Goal: Task Accomplishment & Management: Complete application form

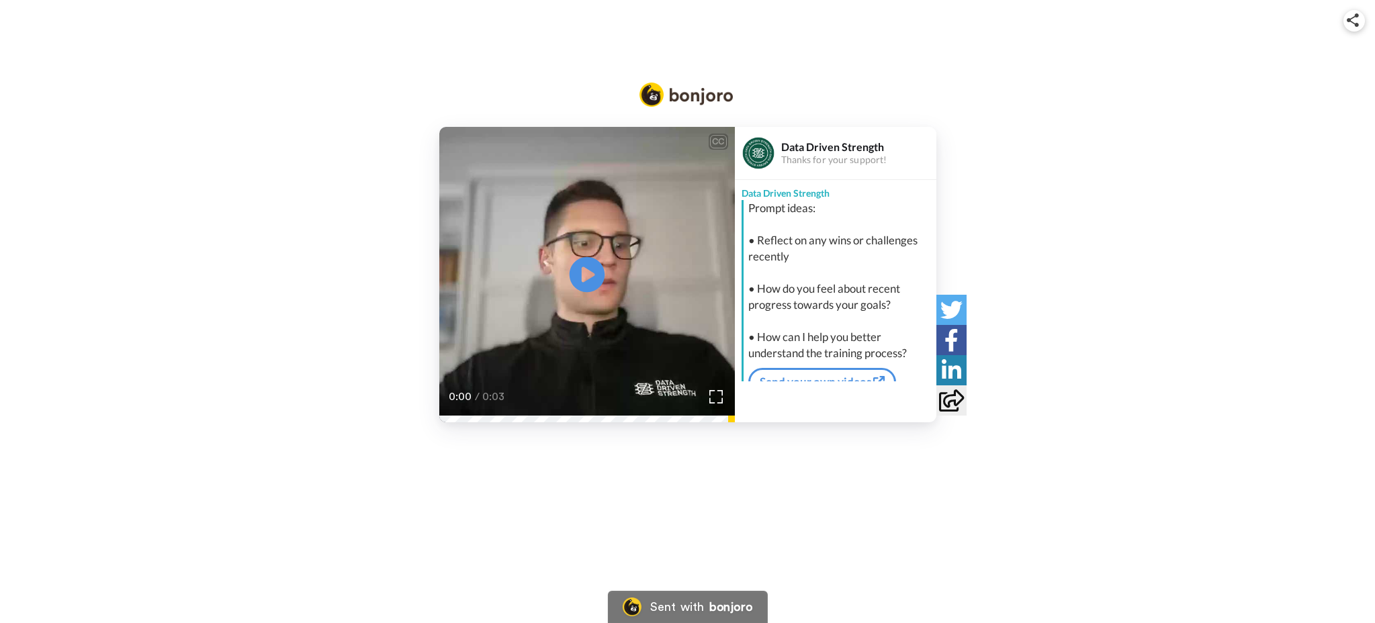
click at [600, 270] on icon at bounding box center [587, 275] width 36 height 36
click at [780, 392] on div "Data Driven Strength Thanks for your support! Data Driven Strength Prompt ideas…" at bounding box center [835, 274] width 201 height 295
click at [779, 396] on div "Data Driven Strength Thanks for your support! Data Driven Strength Prompt ideas…" at bounding box center [835, 274] width 201 height 295
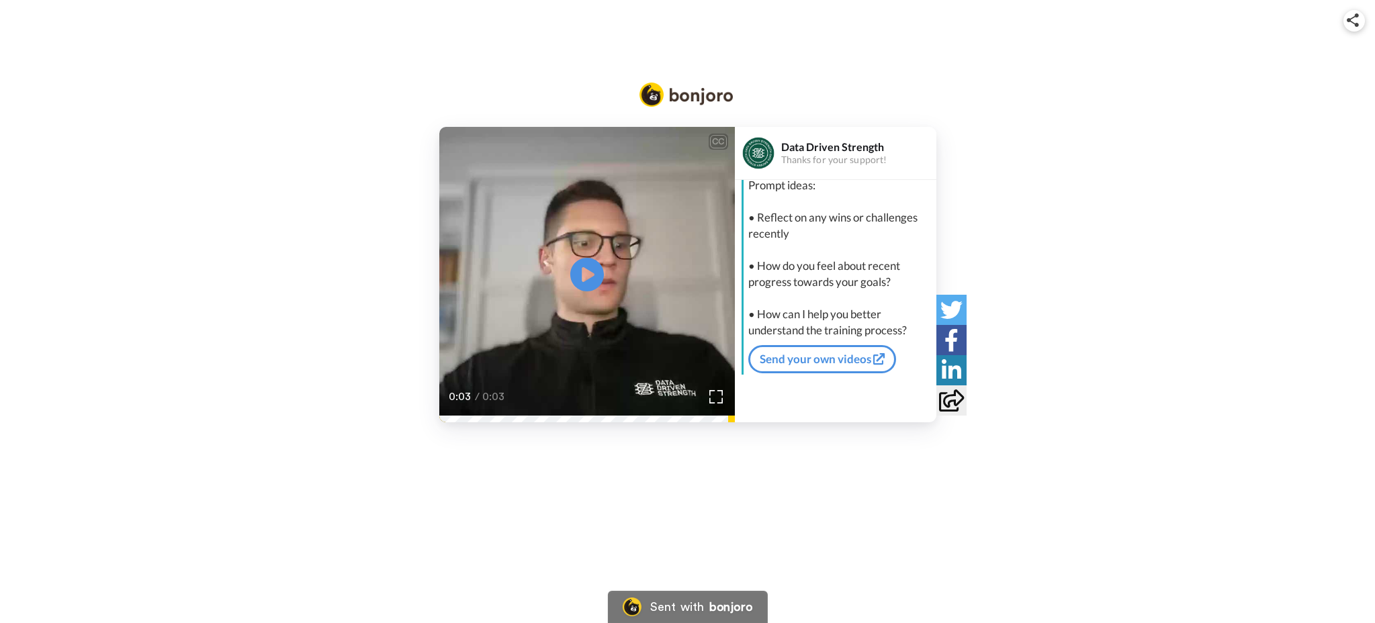
click at [788, 400] on div "Data Driven Strength Thanks for your support! Data Driven Strength Prompt ideas…" at bounding box center [835, 274] width 201 height 295
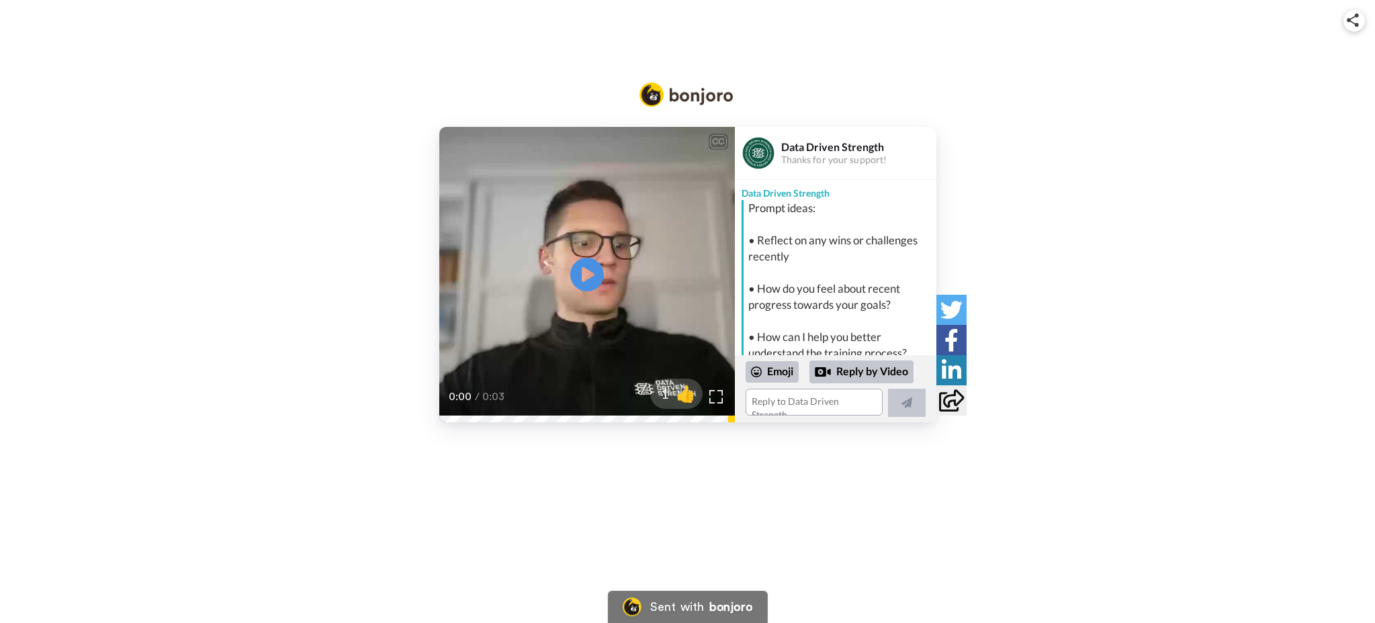
scroll to position [197, 0]
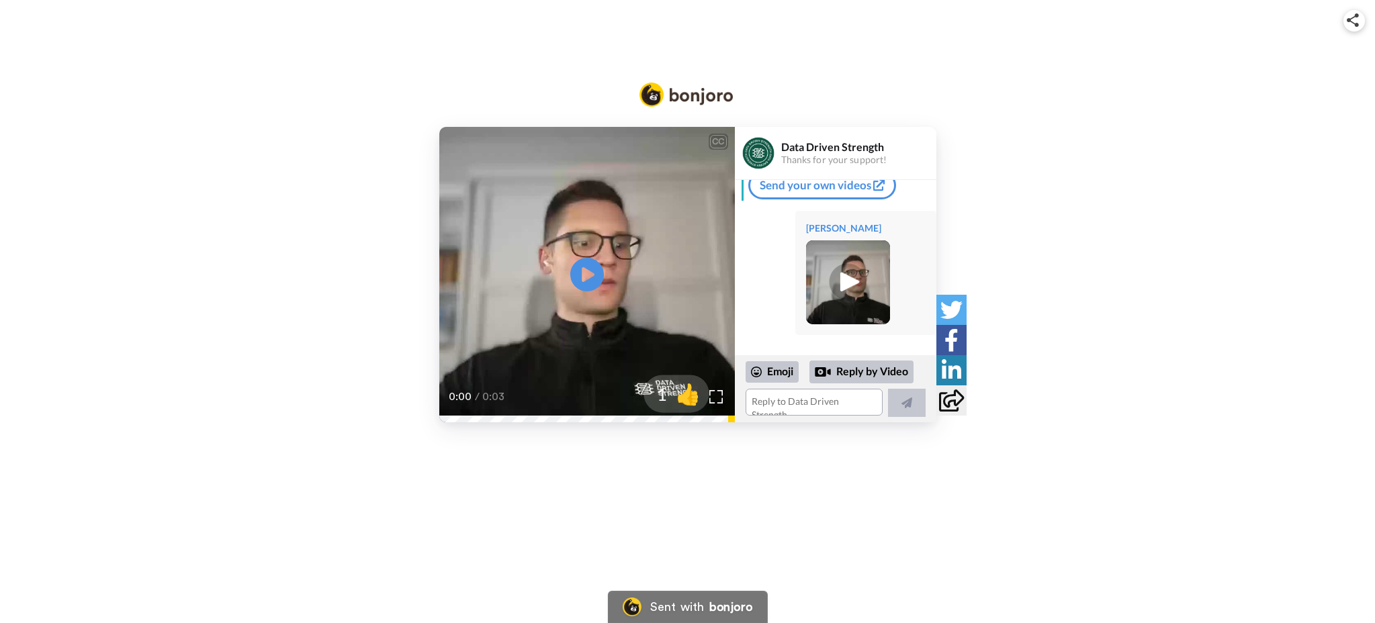
click at [686, 397] on span "👍" at bounding box center [688, 393] width 42 height 27
click at [667, 396] on span "2" at bounding box center [655, 394] width 24 height 24
click at [667, 398] on span "3" at bounding box center [655, 394] width 24 height 24
click at [667, 398] on span "4" at bounding box center [655, 394] width 24 height 24
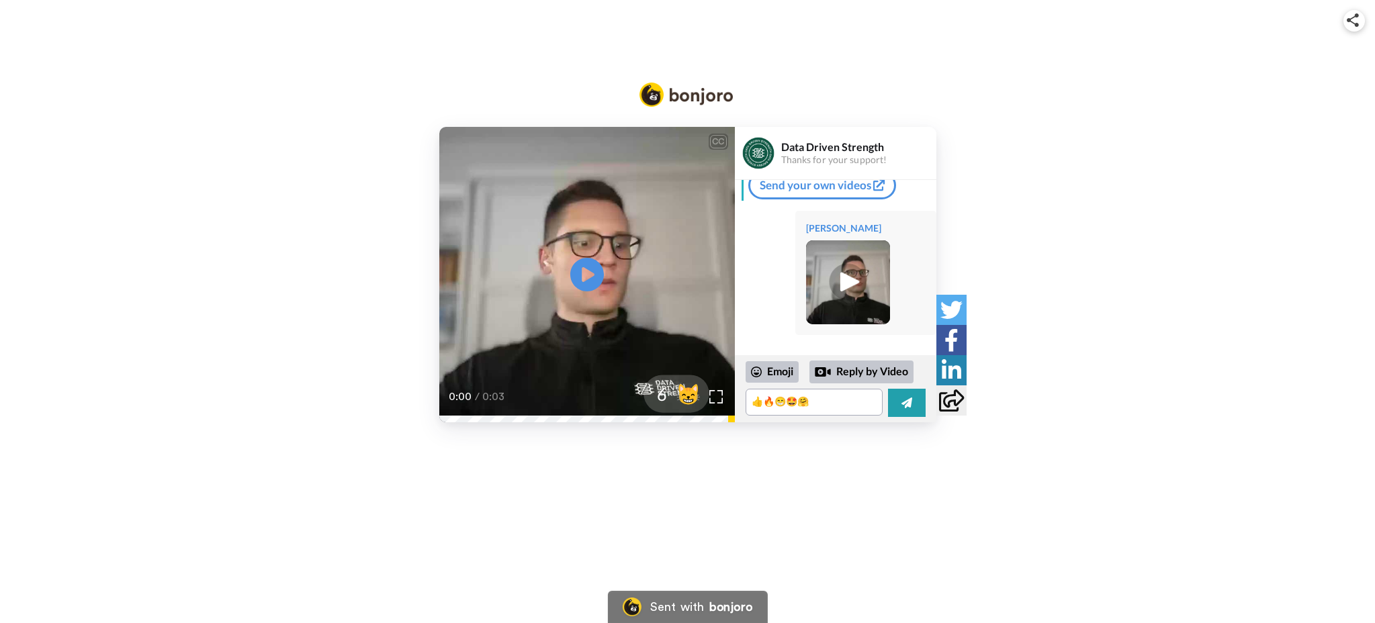
click at [667, 398] on span "6" at bounding box center [655, 394] width 24 height 24
click at [821, 394] on textarea "👍🔥😁🤩🤗😸🤝" at bounding box center [813, 402] width 137 height 27
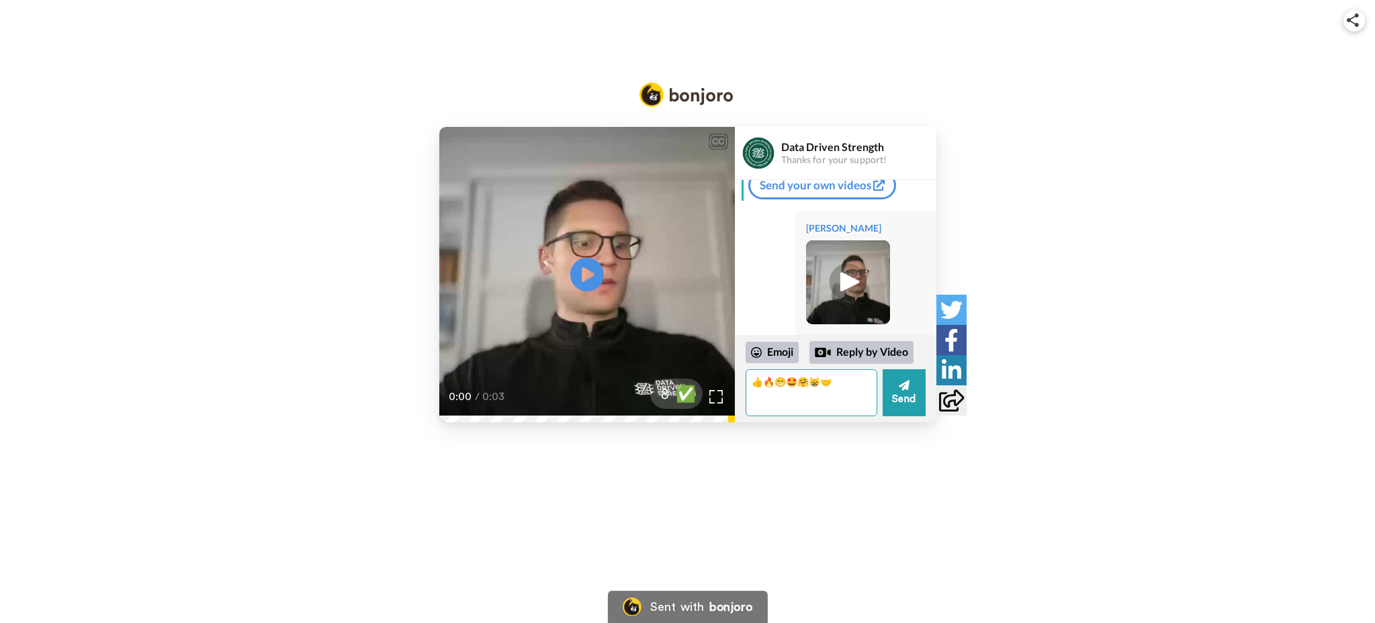
click at [821, 394] on textarea "👍🔥😁🤩🤗😸🤝" at bounding box center [811, 392] width 132 height 47
type textarea "\"
click at [849, 475] on div "CC Play/Pause 0:00 / 0:03 8 ✅ Data Driven Strength Thanks for your support! Dat…" at bounding box center [687, 311] width 1375 height 623
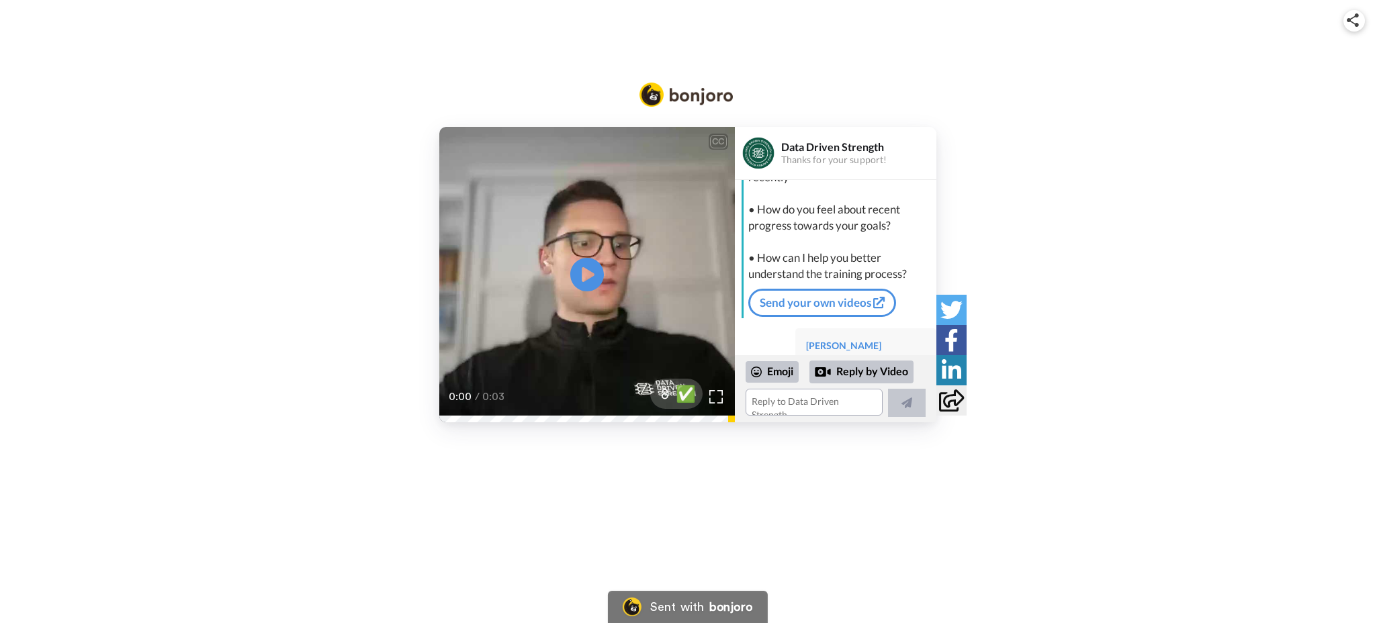
scroll to position [0, 0]
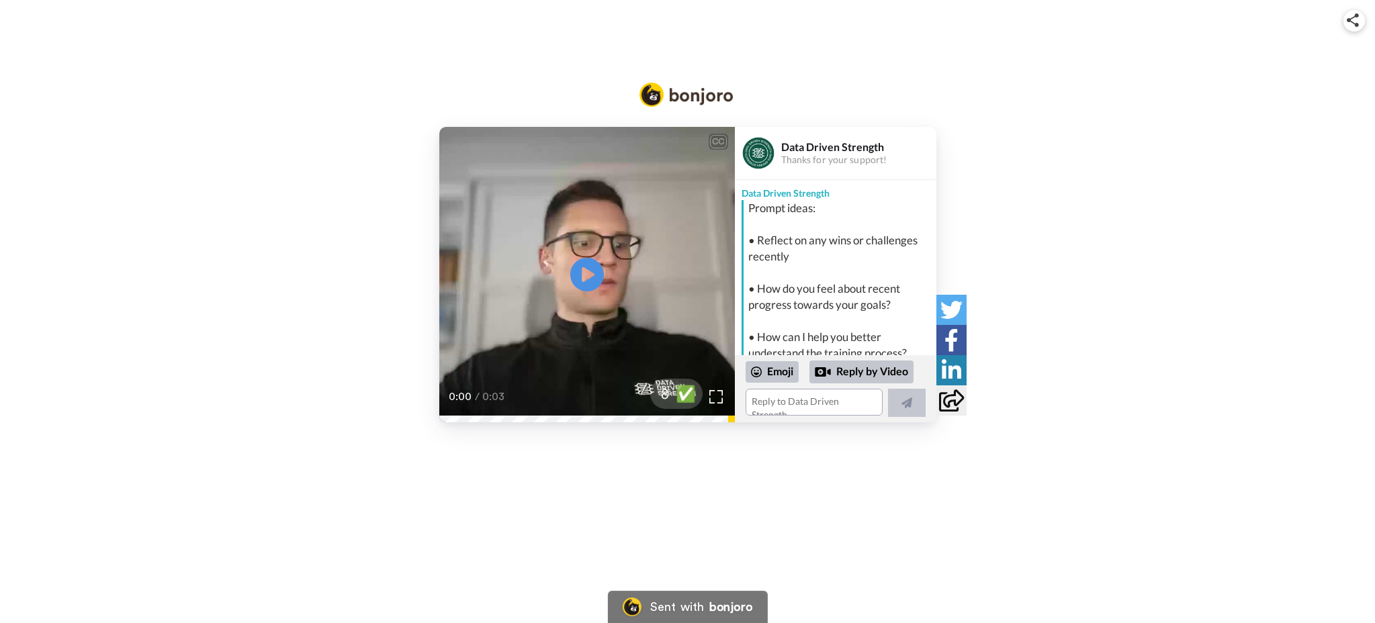
click at [954, 396] on icon at bounding box center [951, 401] width 25 height 22
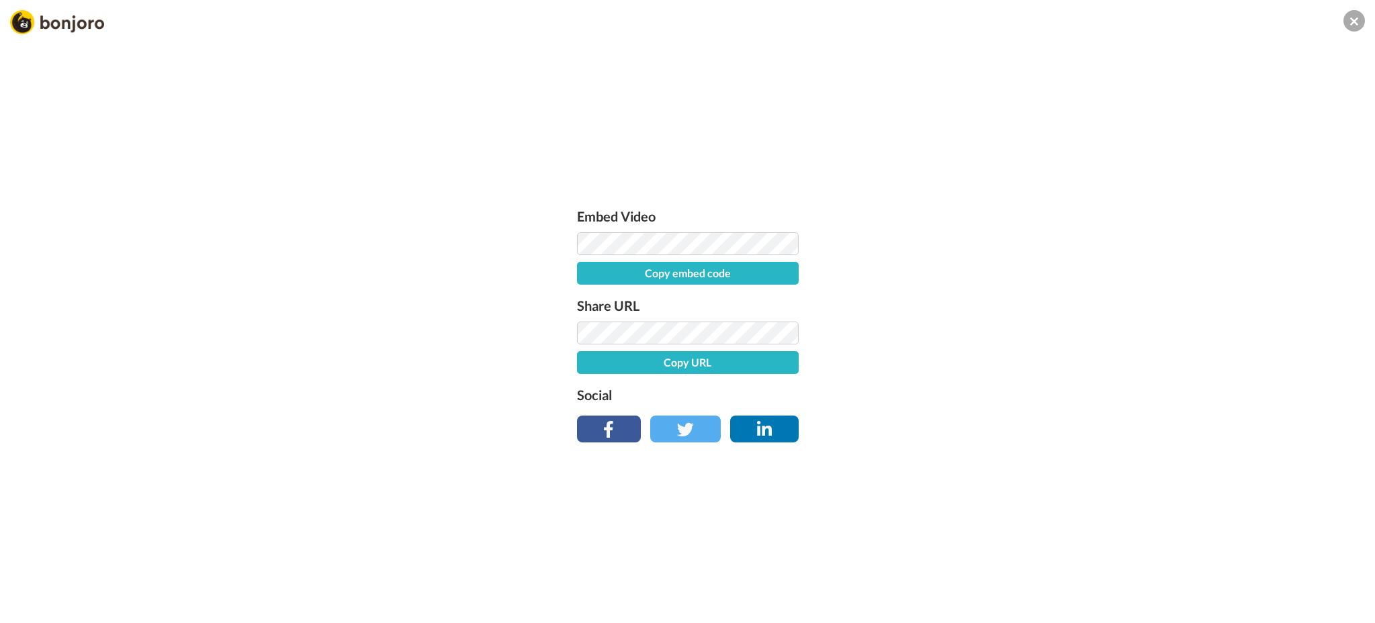
click at [730, 273] on button "Copy embed code" at bounding box center [688, 273] width 222 height 23
click at [1231, 159] on div "Embed Video Embed code copied! Share URL Copy URL Social" at bounding box center [687, 384] width 1375 height 623
click at [1351, 26] on icon at bounding box center [1354, 21] width 8 height 13
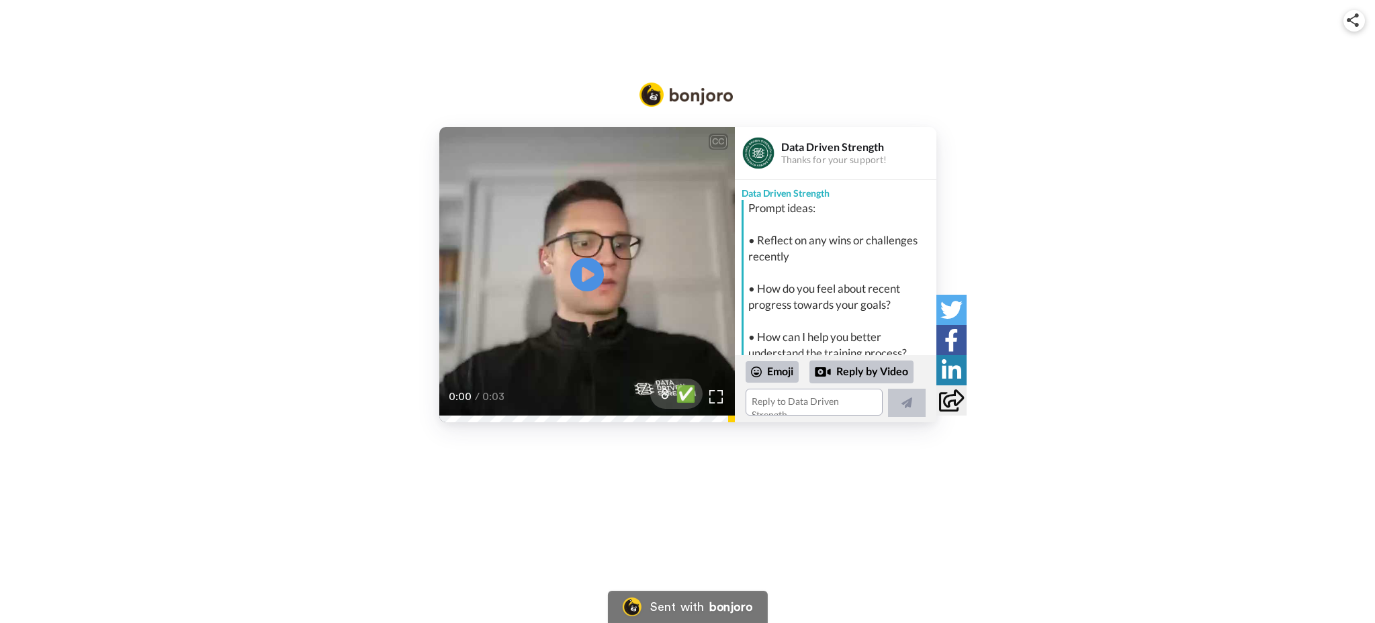
click at [1034, 286] on div "CC Play/Pause 0:00 / 0:03 8 ✅ Data Driven Strength Thanks for your support! Dat…" at bounding box center [687, 274] width 1375 height 295
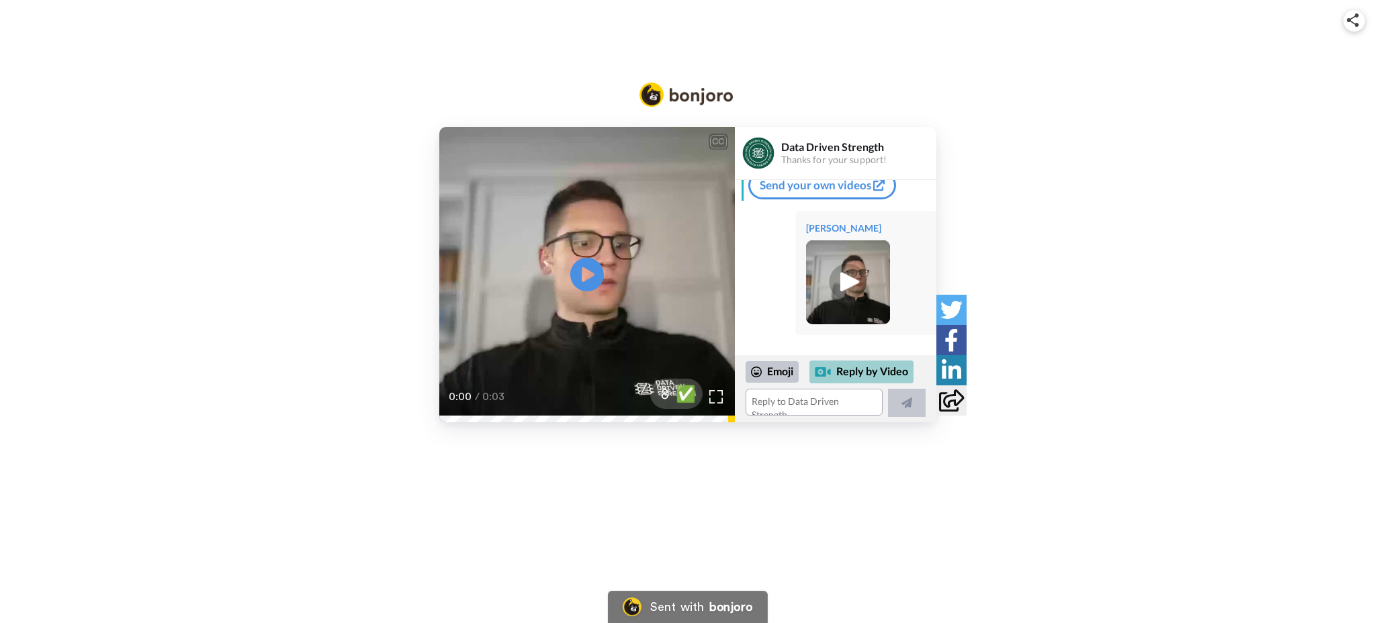
click at [853, 372] on div "Reply by Video" at bounding box center [861, 372] width 104 height 23
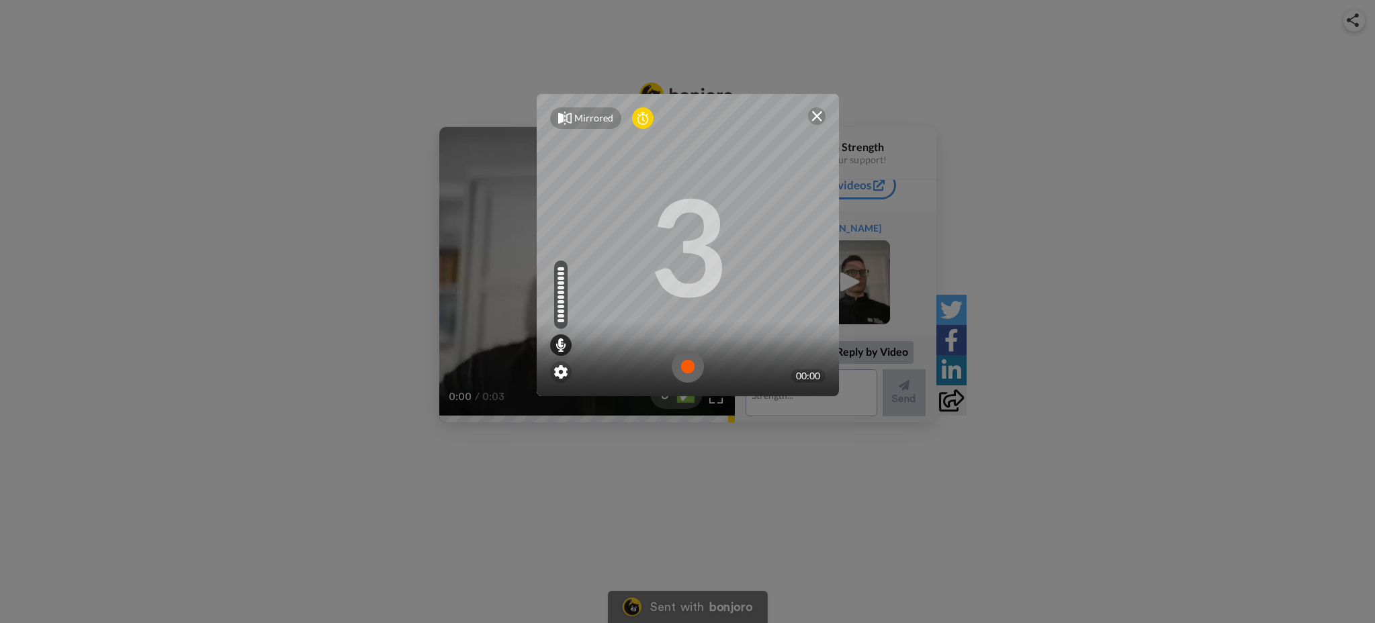
click at [680, 367] on img at bounding box center [688, 367] width 32 height 32
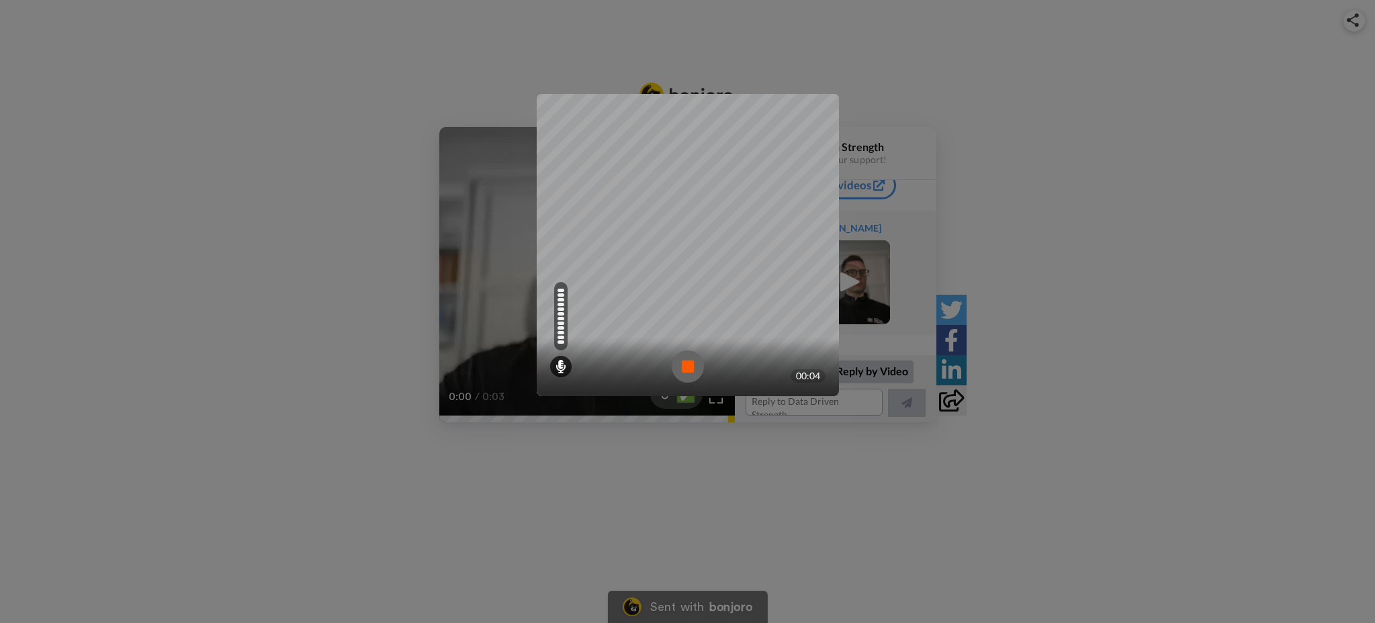
click at [682, 365] on img at bounding box center [688, 367] width 32 height 32
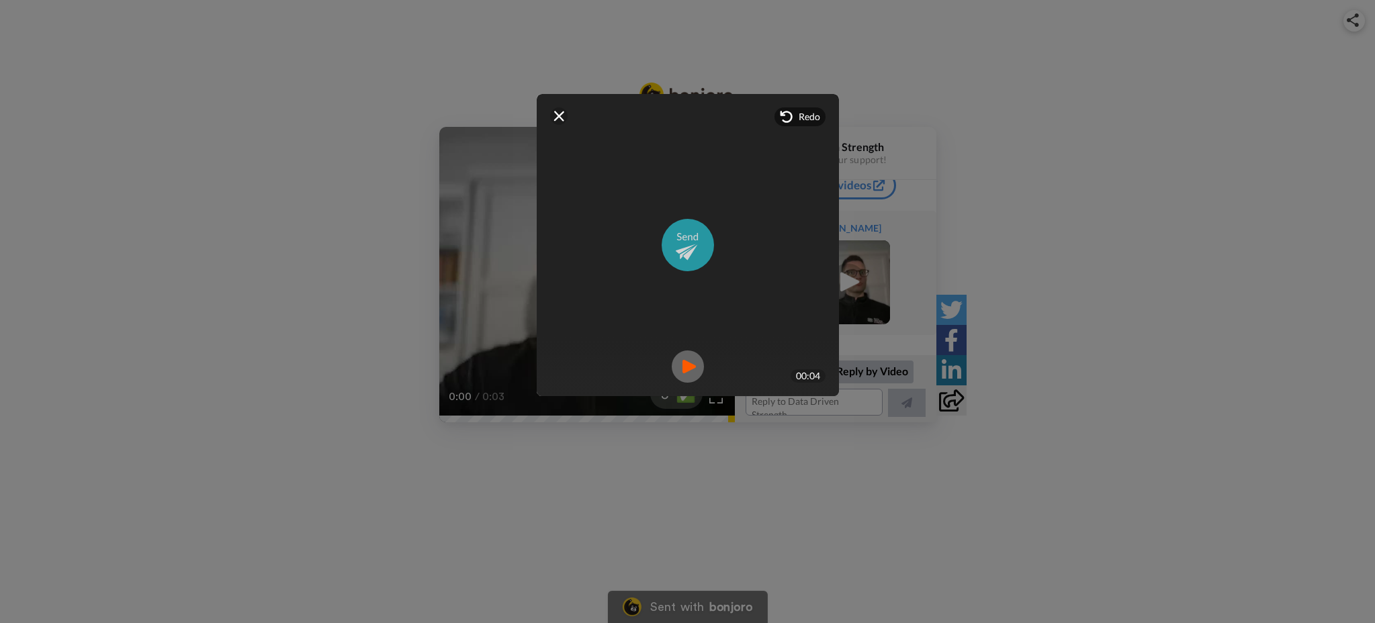
click at [694, 264] on img at bounding box center [688, 245] width 52 height 52
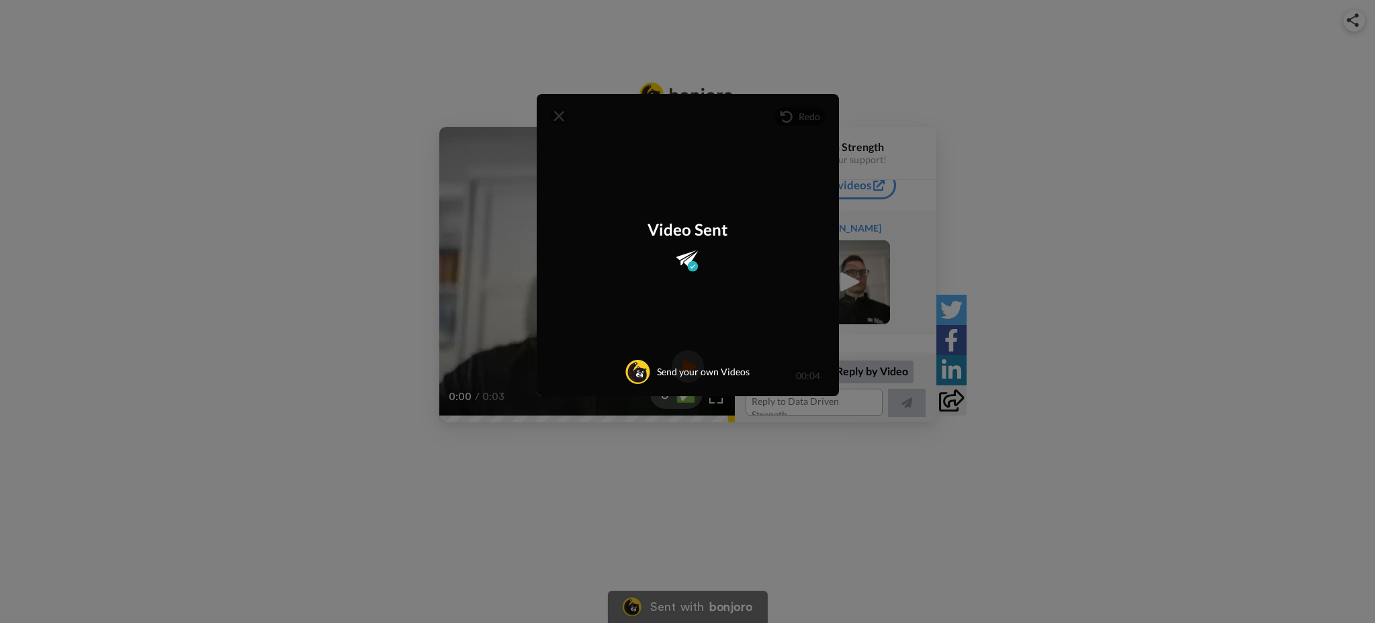
scroll to position [324, 0]
click at [557, 119] on div "Video Sent Send your own Videos" at bounding box center [688, 245] width 302 height 302
click at [955, 194] on div "Mirrored Redo 3 00:04 Video Sent Send your own Videos" at bounding box center [687, 311] width 1375 height 623
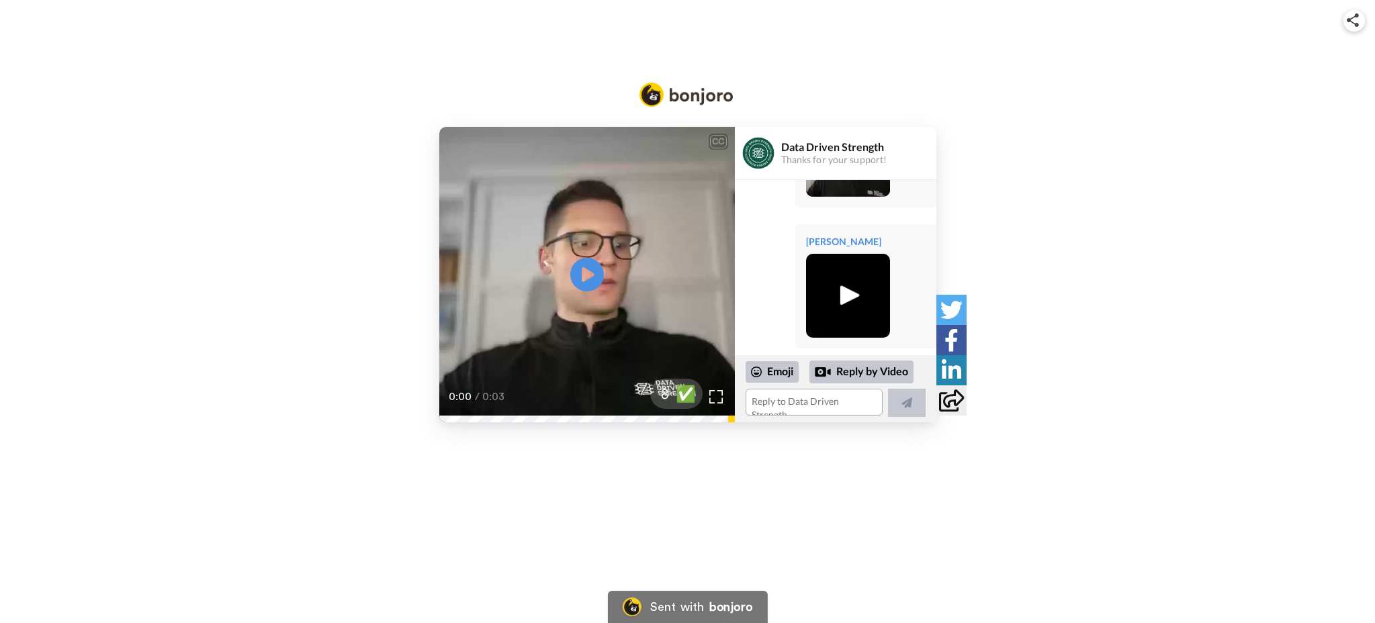
click at [1011, 463] on div "CC Play/Pause 0:00 / 0:03 8 ✅ Data Driven Strength Thanks for your support! Dat…" at bounding box center [687, 311] width 1375 height 623
click at [950, 407] on icon at bounding box center [951, 401] width 25 height 22
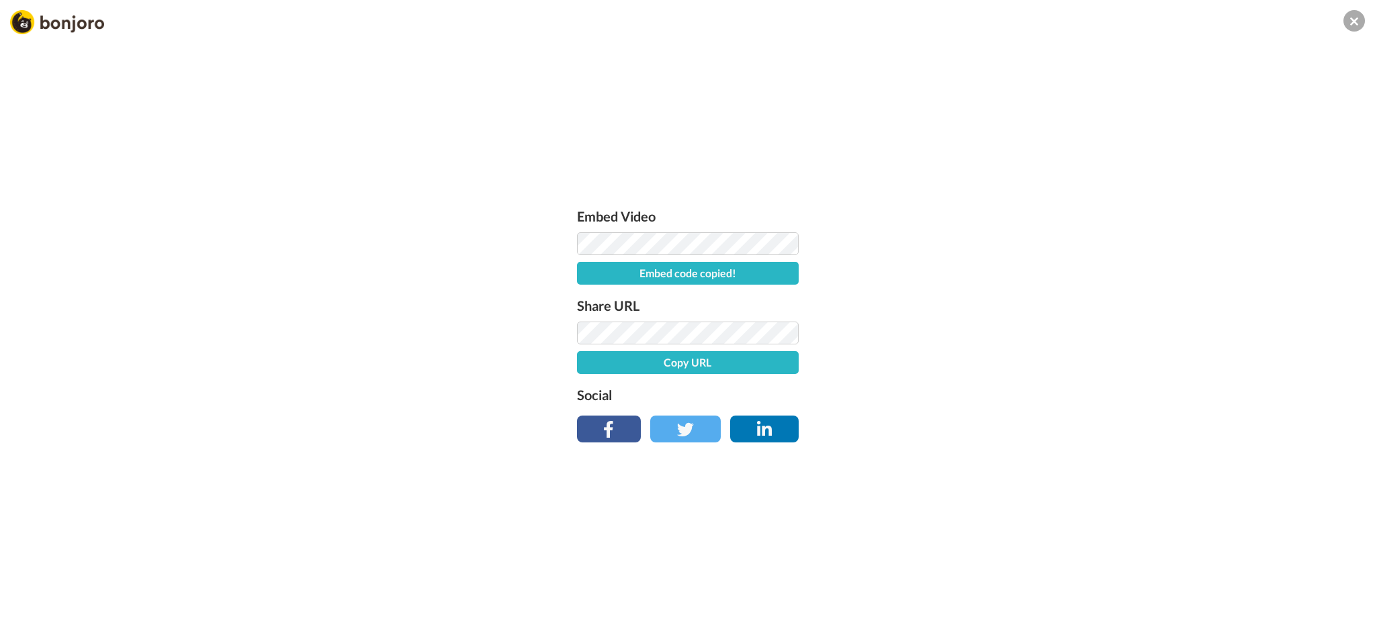
click at [719, 369] on button "Copy URL" at bounding box center [688, 362] width 222 height 23
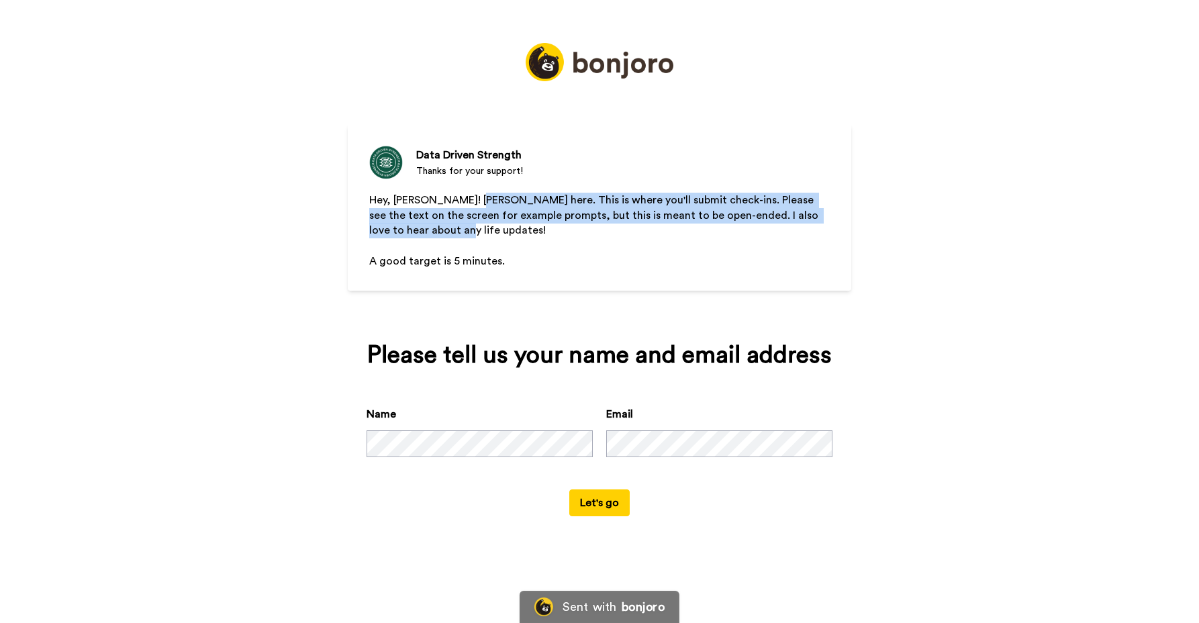
drag, startPoint x: 469, startPoint y: 197, endPoint x: 549, endPoint y: 238, distance: 89.8
click at [548, 237] on p "Hey, Daniel! Josh here. This is where you'll submit check-ins. Please see the t…" at bounding box center [599, 216] width 461 height 46
click at [549, 238] on p "﻿" at bounding box center [599, 245] width 461 height 15
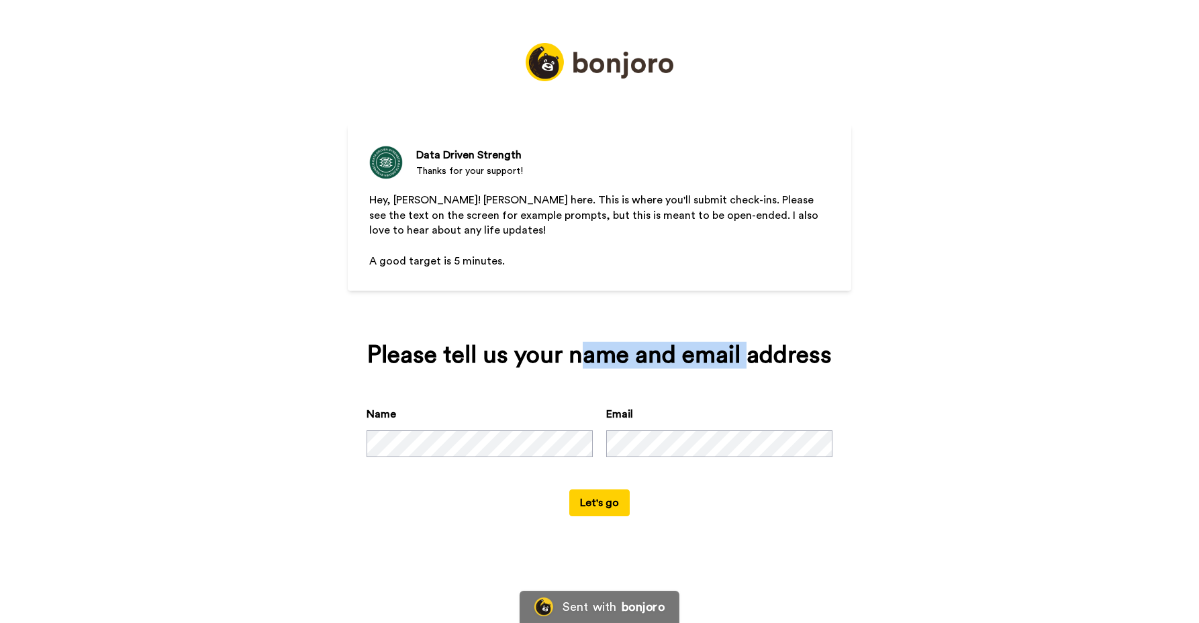
drag, startPoint x: 577, startPoint y: 358, endPoint x: 752, endPoint y: 358, distance: 174.6
click at [752, 358] on div "Please tell us your name and email address" at bounding box center [600, 355] width 466 height 27
click at [694, 495] on form "Name Email Let's go" at bounding box center [600, 461] width 466 height 110
click at [611, 498] on button "Let's go" at bounding box center [600, 503] width 60 height 27
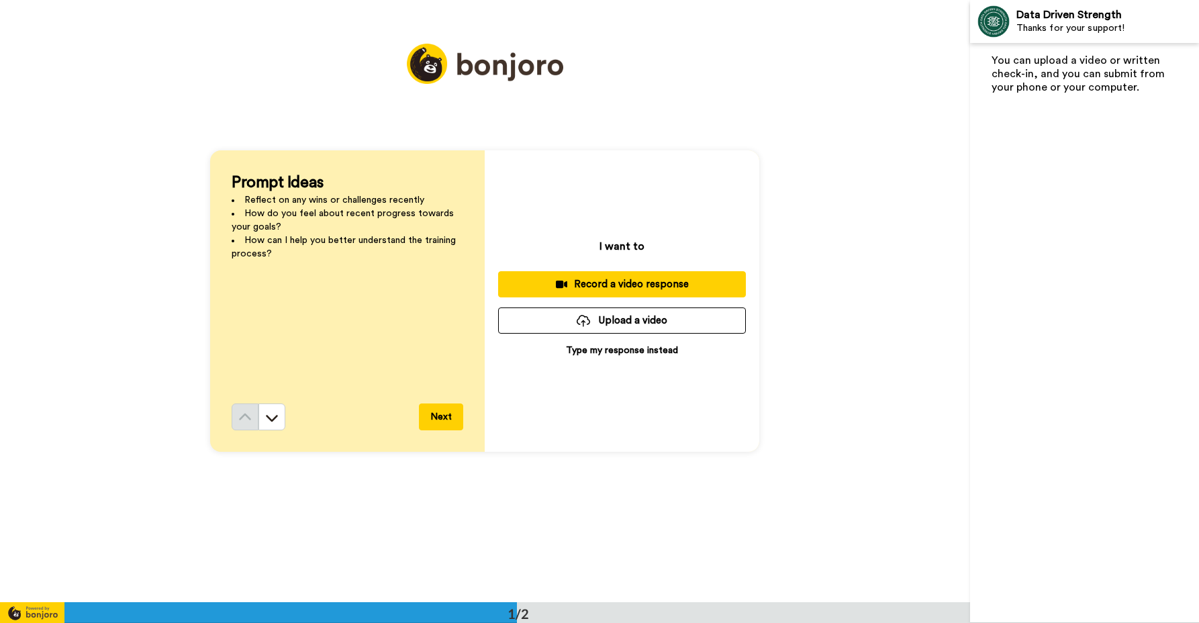
click at [921, 306] on div "Prompt Ideas Reflect on any wins or challenges recently How do you feel about r…" at bounding box center [485, 301] width 970 height 602
click at [666, 281] on div "Record a video response" at bounding box center [622, 284] width 226 height 14
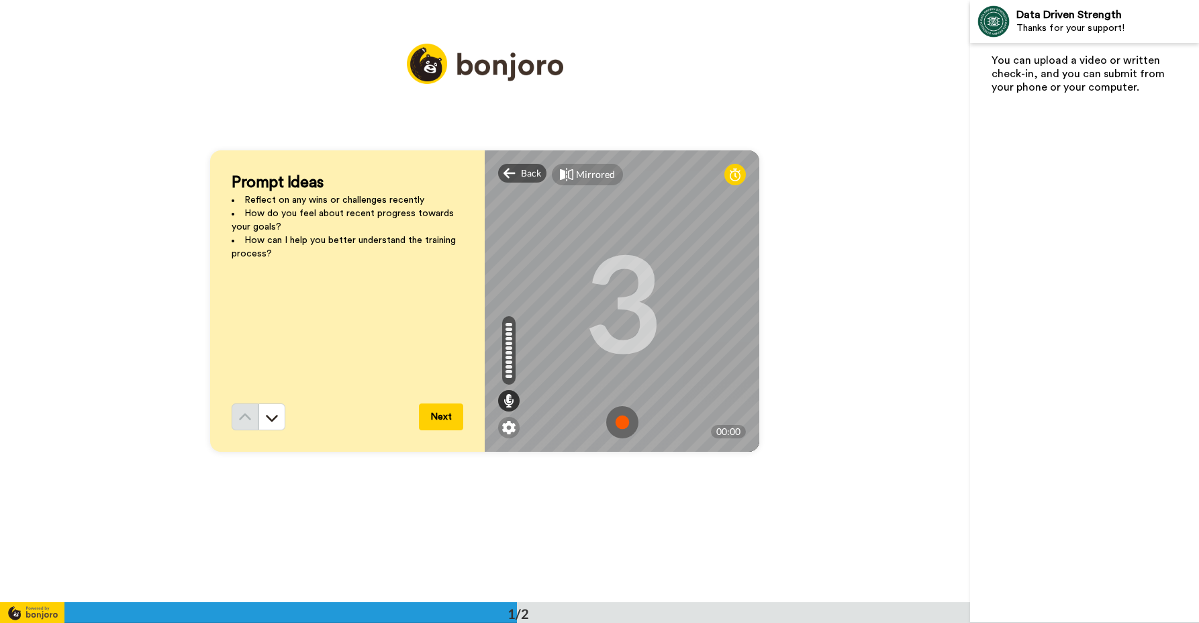
click at [625, 421] on img at bounding box center [622, 422] width 32 height 32
click at [615, 425] on img at bounding box center [622, 422] width 32 height 32
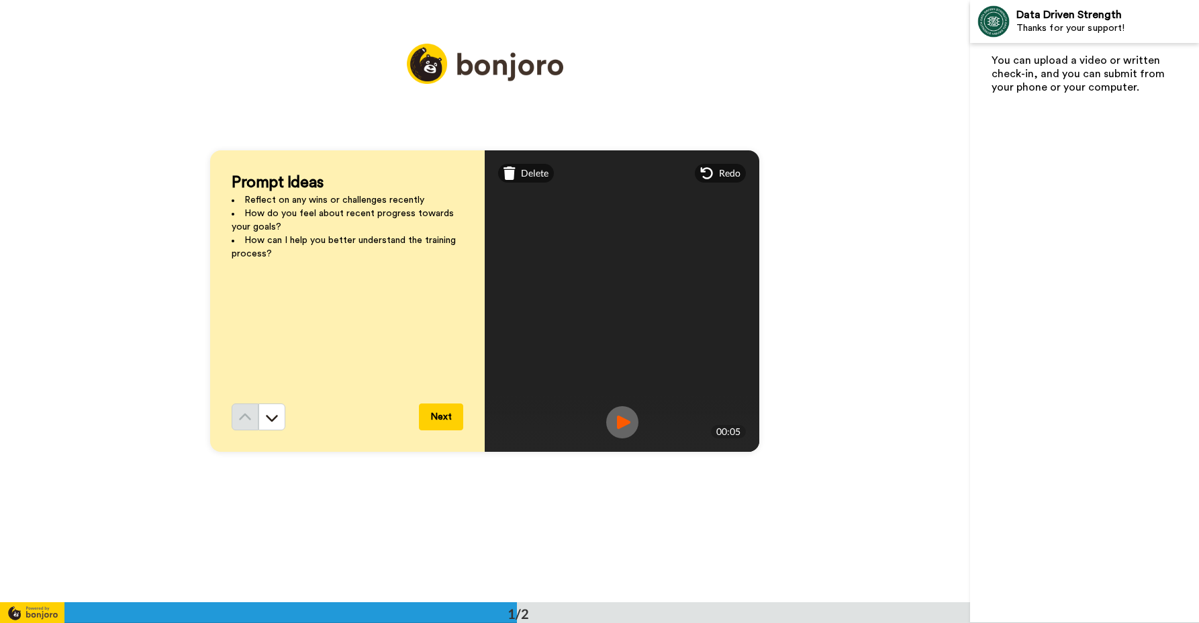
click at [619, 428] on img at bounding box center [622, 422] width 32 height 32
click at [435, 410] on button "Next" at bounding box center [441, 417] width 44 height 27
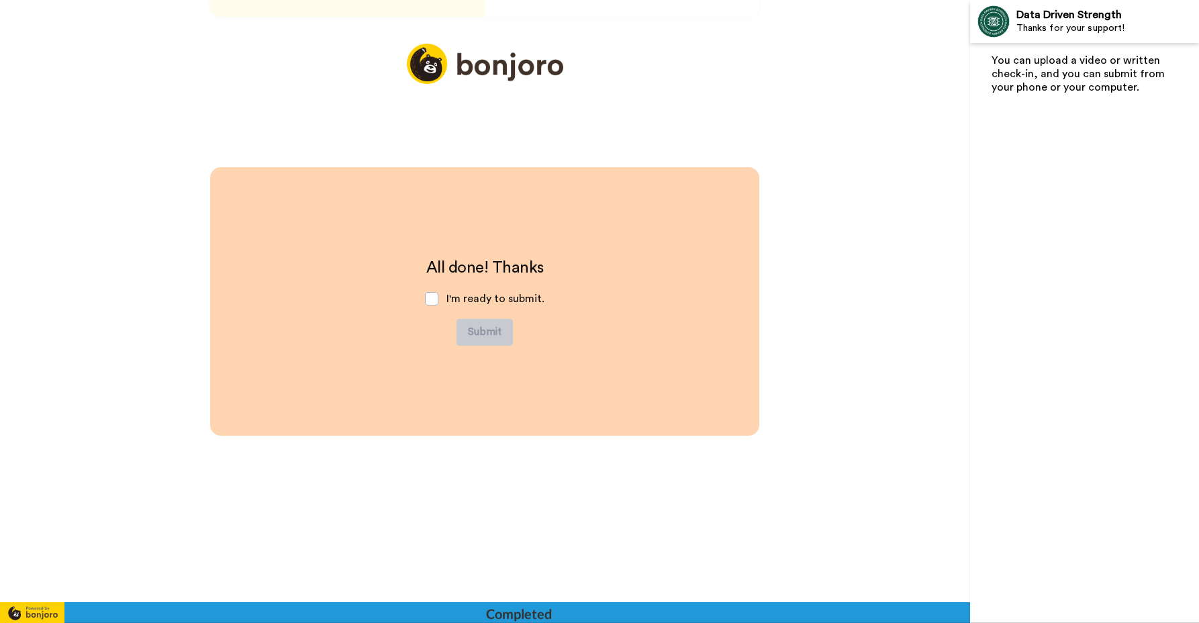
scroll to position [436, 0]
click at [462, 305] on div "I'm ready to submit." at bounding box center [484, 298] width 141 height 40
click at [463, 300] on span "I'm ready to submit." at bounding box center [496, 298] width 98 height 11
click at [433, 298] on span at bounding box center [431, 297] width 13 height 13
click at [468, 324] on button "Submit" at bounding box center [485, 331] width 56 height 27
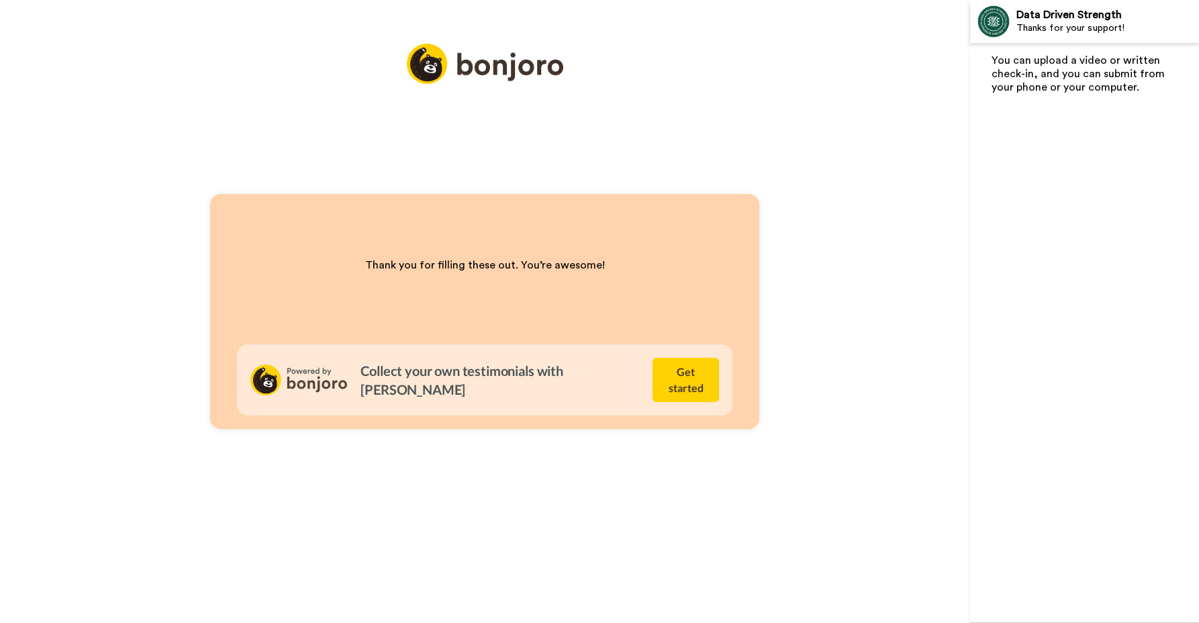
click at [1041, 281] on div "You can upload a video or written check-in, and you can submit from your phone …" at bounding box center [1084, 333] width 229 height 580
